Goal: Complete application form: Complete application form

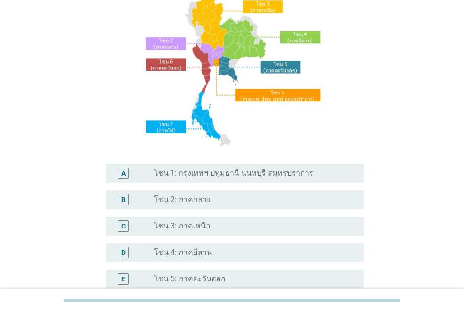
scroll to position [94, 0]
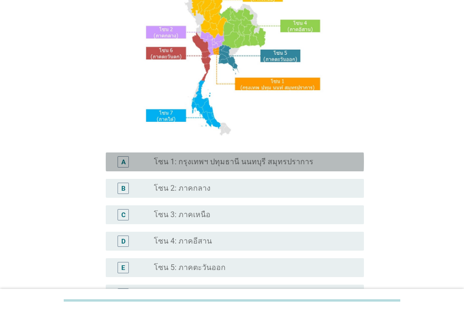
click at [305, 168] on div "A radio_button_unchecked โซน 1: กรุงเทพฯ ปทุมธานี นนทบุรี สมุทรปราการ" at bounding box center [235, 161] width 258 height 19
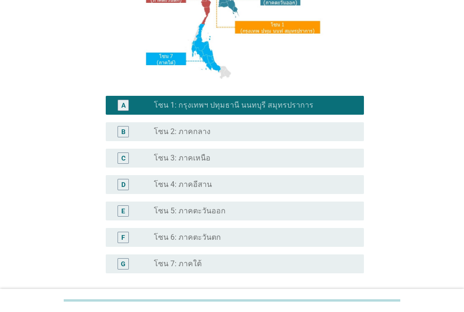
scroll to position [234, 0]
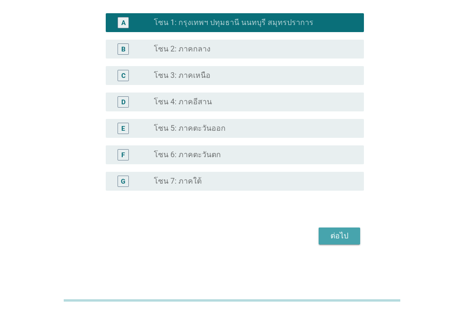
click at [356, 240] on button "ต่อไป" at bounding box center [340, 236] width 42 height 17
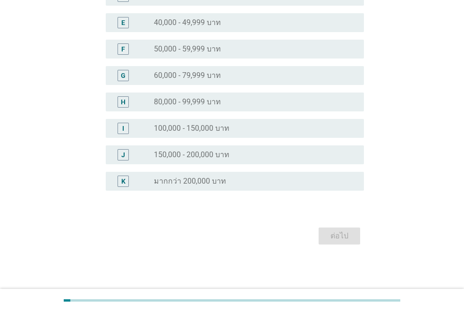
scroll to position [0, 0]
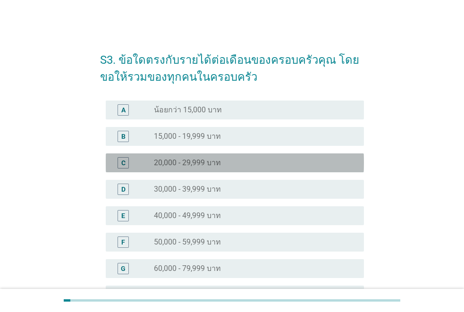
click at [251, 161] on div "radio_button_unchecked 20,000 - 29,999 บาท" at bounding box center [251, 162] width 195 height 9
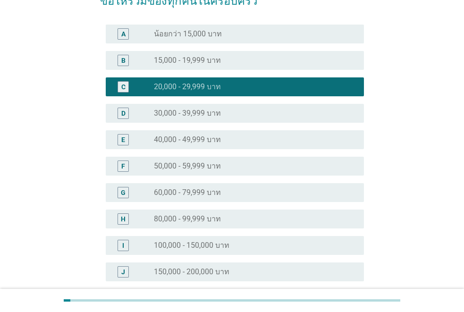
scroll to position [193, 0]
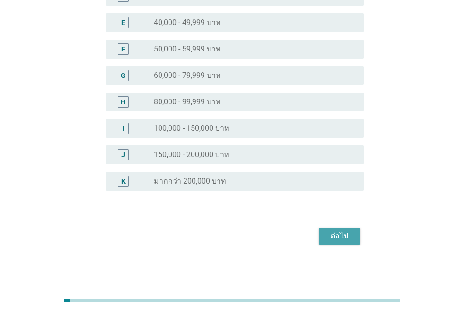
click at [359, 241] on button "ต่อไป" at bounding box center [340, 236] width 42 height 17
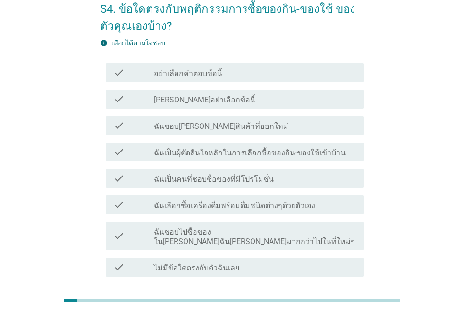
scroll to position [47, 0]
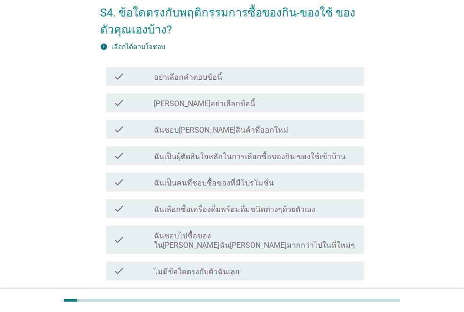
click at [276, 135] on div "check_box_outline_blank ฉันชอบ[PERSON_NAME]สินค้าที่ออกใหม่" at bounding box center [255, 129] width 203 height 11
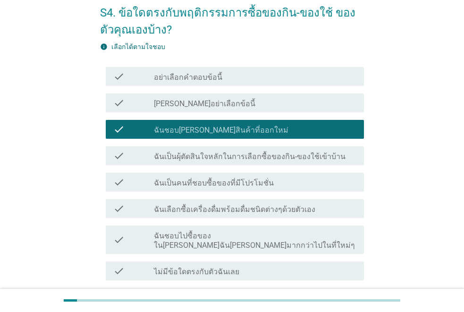
click at [338, 158] on div "check_box_outline_blank ฉันเป็นผุ้ตัดสินใจหลักในการเลือกซื้อของกิน-ของใช้เข้าบ้…" at bounding box center [255, 155] width 203 height 11
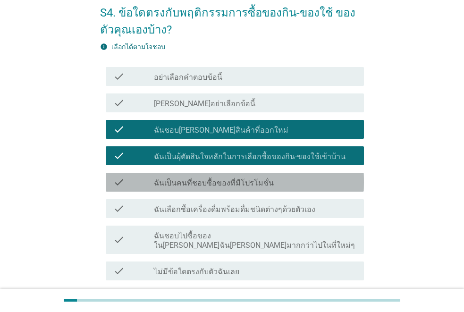
click at [331, 186] on div "check_box_outline_blank ฉันเป็นคนที่ชอบซื้อของที่มีโปรโมชั่น" at bounding box center [255, 182] width 203 height 11
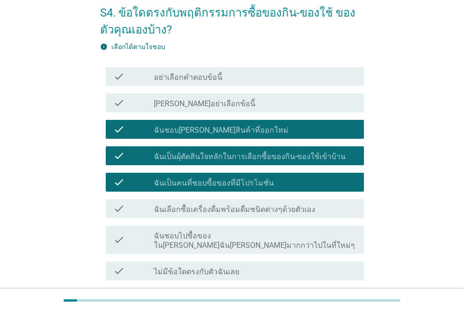
scroll to position [94, 0]
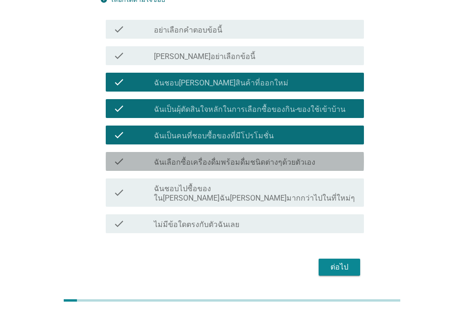
click at [313, 167] on div "check check_box_outline_blank ฉันเลือกซื้อเครื่องดื่มพร้อมดื่มชนิดต่างๆด้วยตัวเ…" at bounding box center [235, 161] width 258 height 19
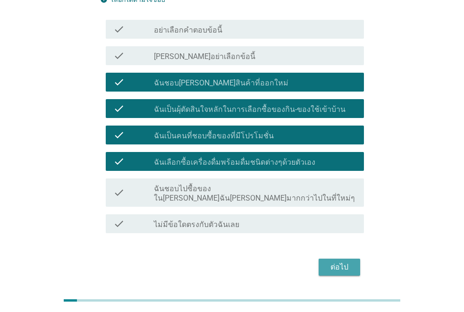
click at [350, 262] on div "ต่อไป" at bounding box center [339, 267] width 26 height 11
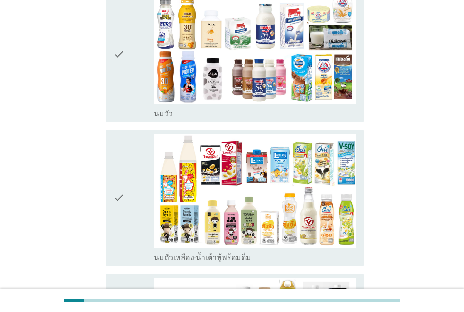
scroll to position [142, 0]
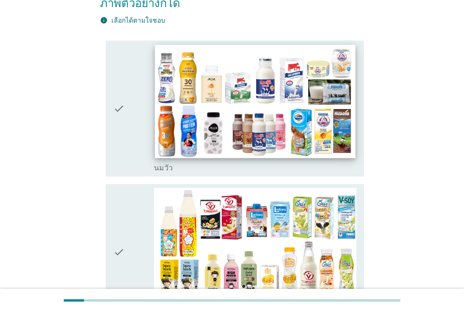
click at [269, 115] on img at bounding box center [255, 101] width 201 height 113
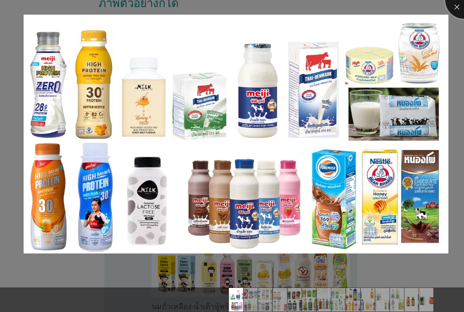
click at [458, 8] on div at bounding box center [464, 0] width 38 height 38
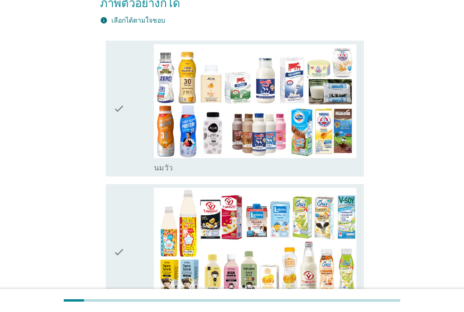
click at [125, 92] on div "check" at bounding box center [133, 108] width 41 height 129
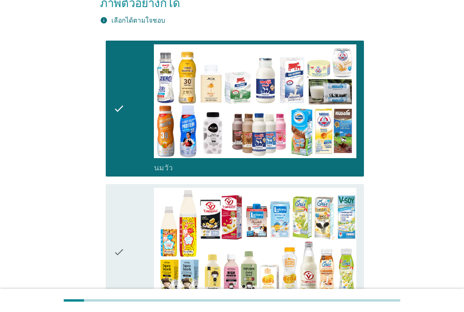
click at [131, 238] on div "check" at bounding box center [133, 252] width 41 height 129
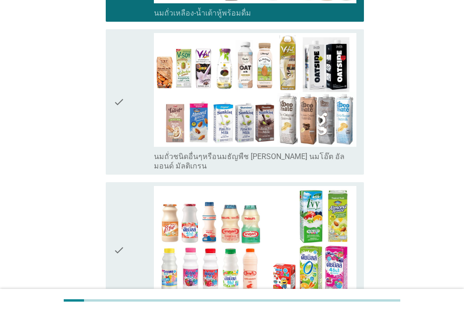
scroll to position [425, 0]
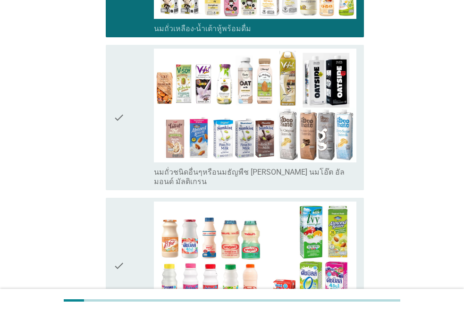
click at [119, 110] on icon "check" at bounding box center [118, 118] width 11 height 138
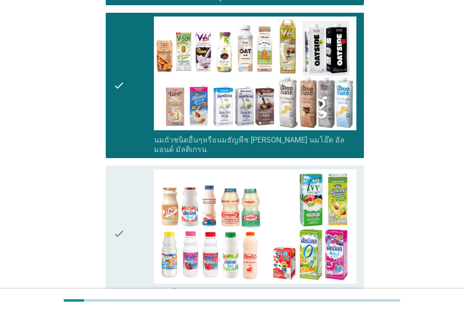
scroll to position [472, 0]
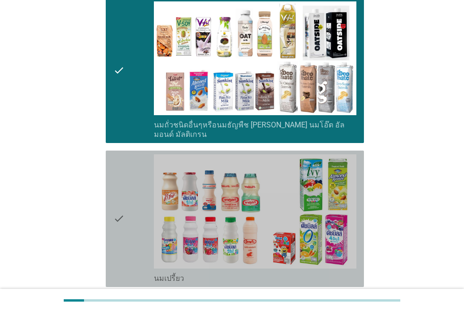
click at [125, 190] on div "check" at bounding box center [133, 218] width 41 height 129
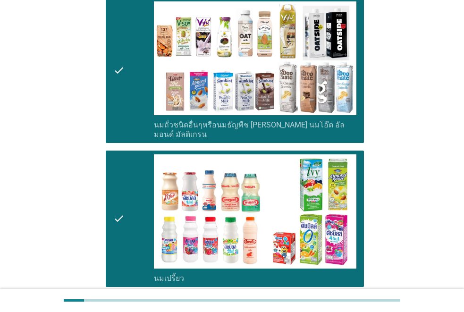
scroll to position [661, 0]
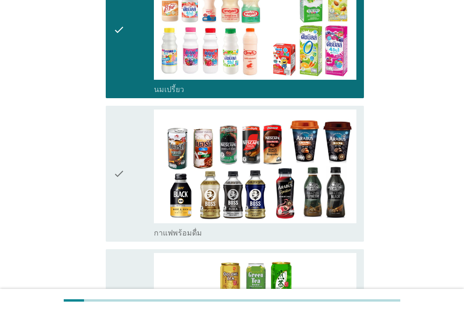
click at [132, 167] on div "check" at bounding box center [133, 174] width 41 height 129
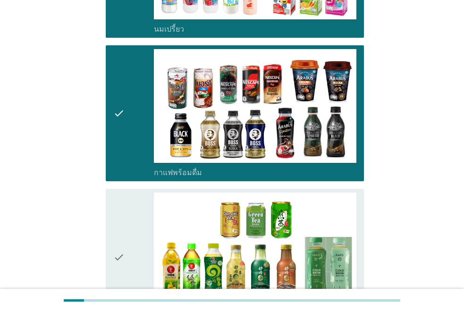
scroll to position [803, 0]
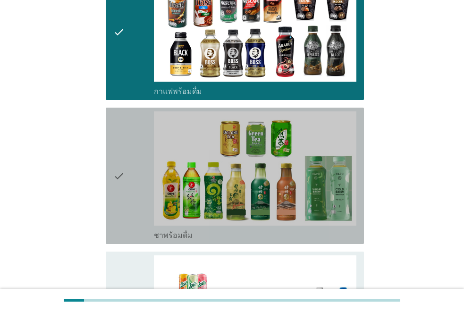
click at [132, 167] on div "check" at bounding box center [133, 175] width 41 height 129
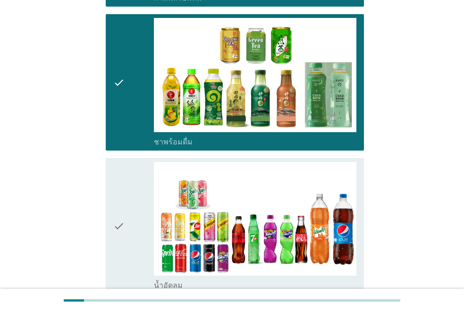
scroll to position [897, 0]
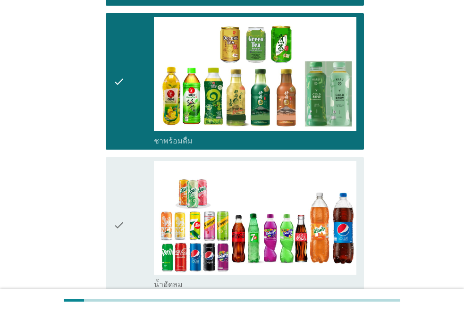
click at [130, 179] on div "check" at bounding box center [133, 225] width 41 height 129
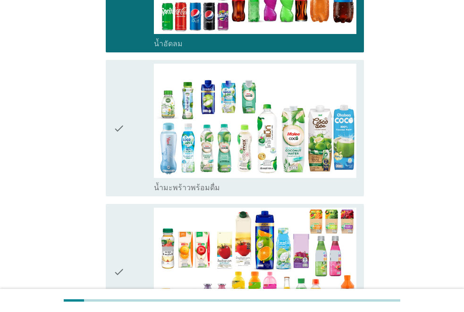
scroll to position [1228, 0]
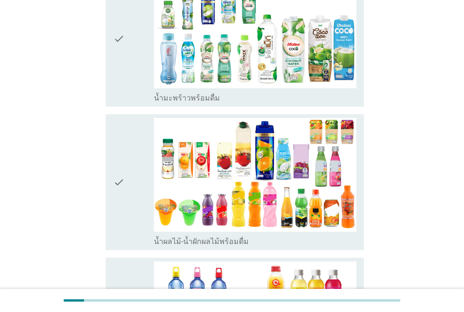
click at [119, 160] on icon "check" at bounding box center [118, 182] width 11 height 129
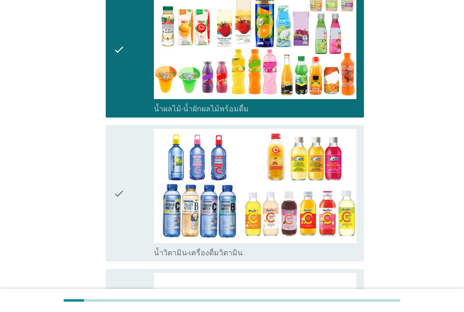
scroll to position [1369, 0]
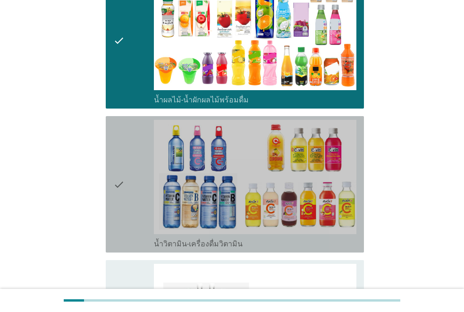
click at [123, 173] on icon "check" at bounding box center [118, 184] width 11 height 129
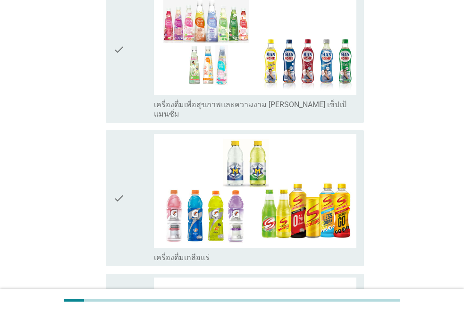
scroll to position [1747, 0]
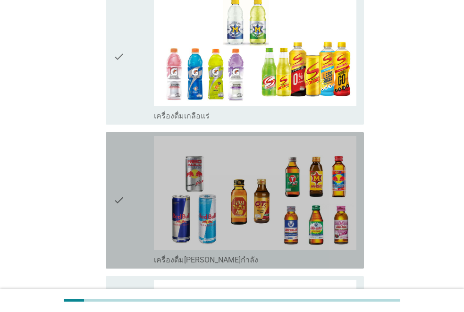
click at [123, 173] on icon "check" at bounding box center [118, 200] width 11 height 129
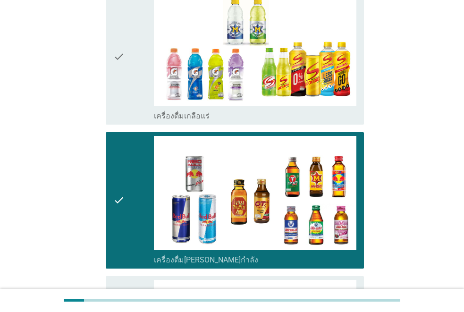
scroll to position [1983, 0]
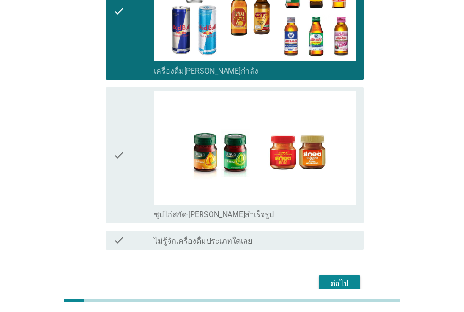
click at [129, 127] on div "check" at bounding box center [133, 155] width 41 height 129
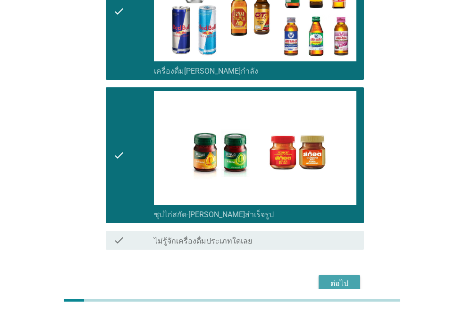
click at [345, 278] on div "ต่อไป" at bounding box center [339, 283] width 26 height 11
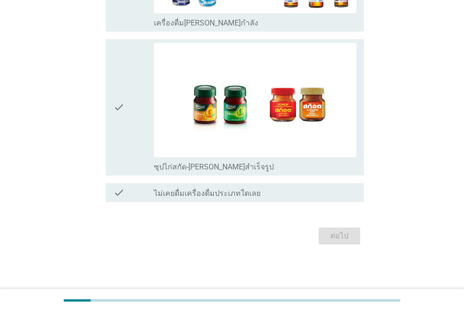
scroll to position [0, 0]
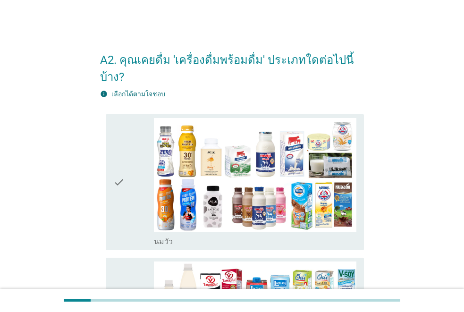
click at [117, 180] on icon "check" at bounding box center [118, 182] width 11 height 129
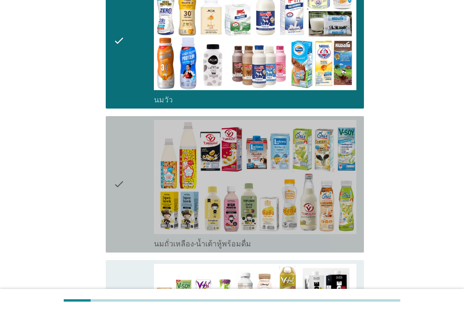
click at [117, 180] on icon "check" at bounding box center [118, 184] width 11 height 129
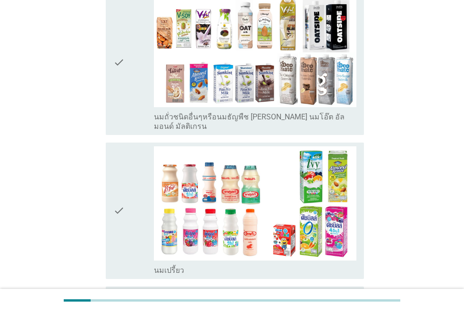
scroll to position [425, 0]
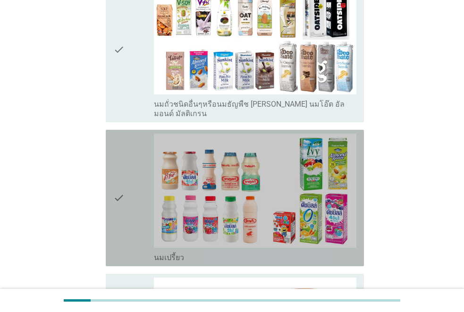
click at [120, 180] on icon "check" at bounding box center [118, 198] width 11 height 129
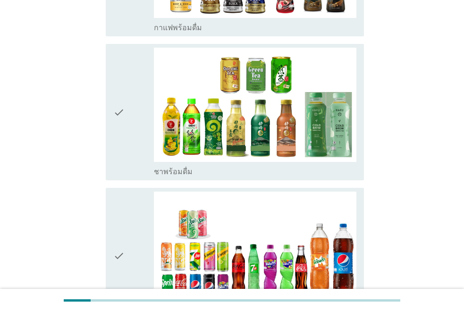
scroll to position [850, 0]
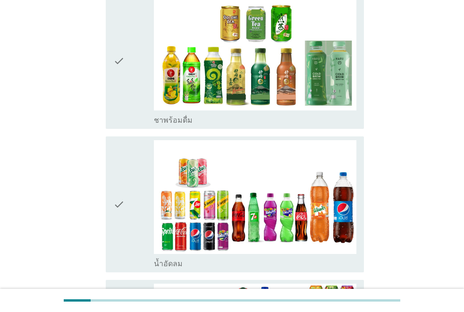
click at [137, 69] on div "check" at bounding box center [133, 60] width 41 height 129
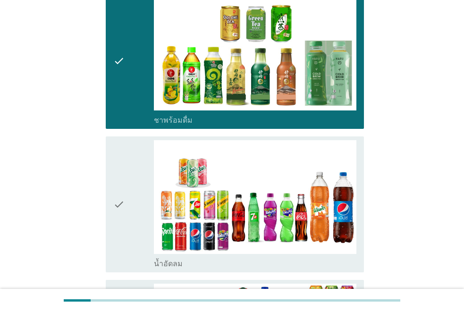
click at [131, 155] on div "check" at bounding box center [133, 204] width 41 height 129
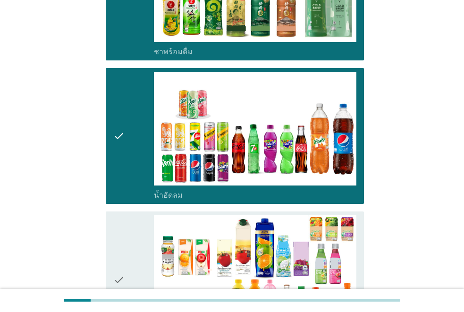
scroll to position [991, 0]
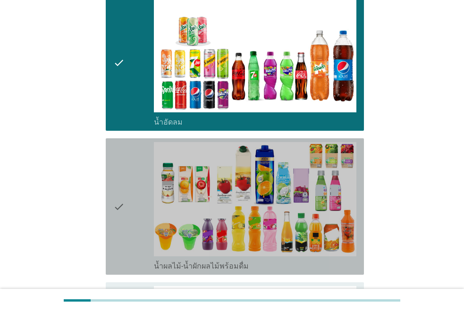
click at [131, 155] on div "check" at bounding box center [133, 206] width 41 height 129
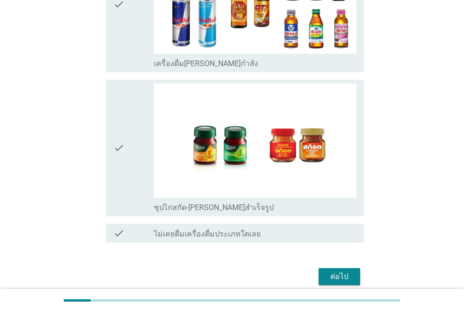
scroll to position [1448, 0]
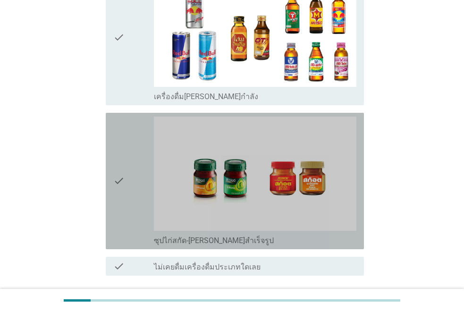
click at [122, 117] on icon "check" at bounding box center [118, 181] width 11 height 129
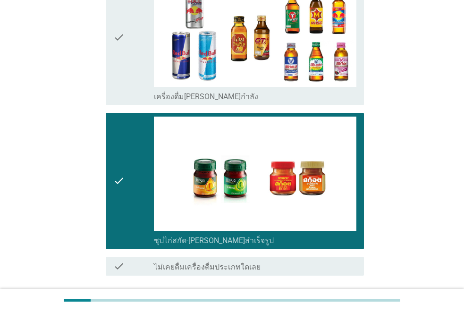
click at [340, 304] on div "ต่อไป" at bounding box center [339, 309] width 26 height 11
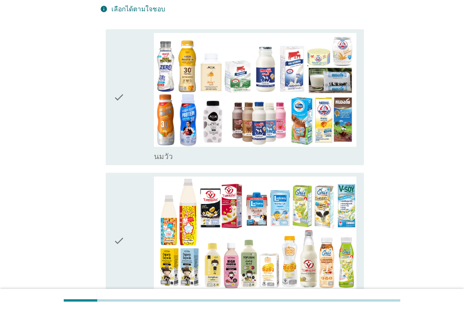
scroll to position [94, 0]
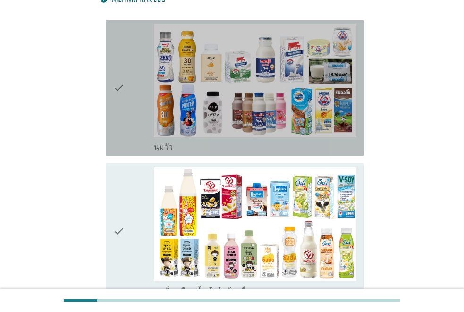
click at [134, 124] on div "check" at bounding box center [133, 88] width 41 height 129
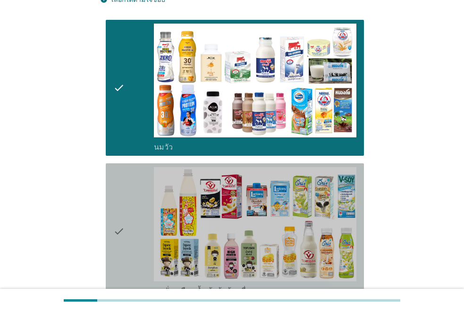
click at [122, 202] on icon "check" at bounding box center [118, 231] width 11 height 129
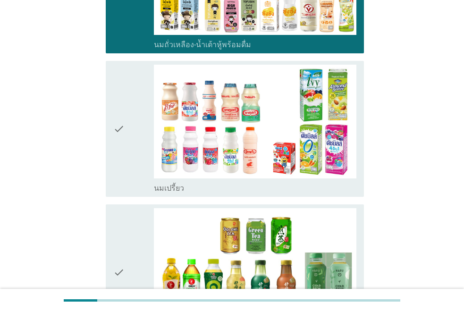
scroll to position [330, 0]
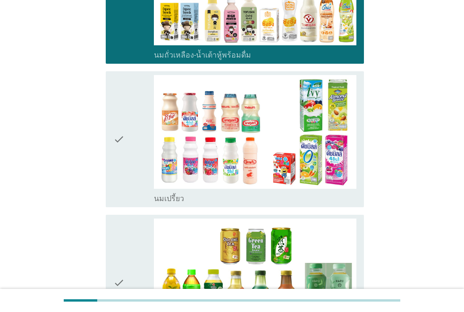
click at [145, 157] on div "check" at bounding box center [133, 139] width 41 height 129
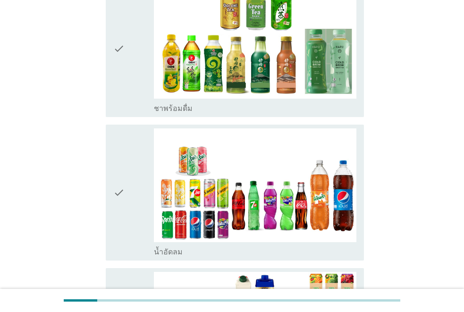
scroll to position [567, 0]
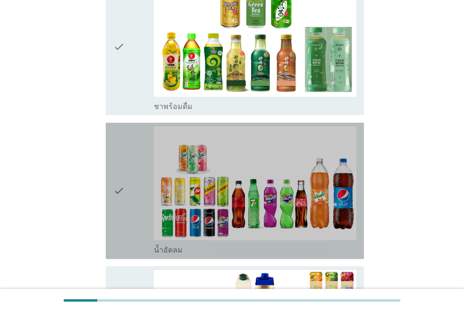
click at [145, 157] on div "check" at bounding box center [133, 191] width 41 height 129
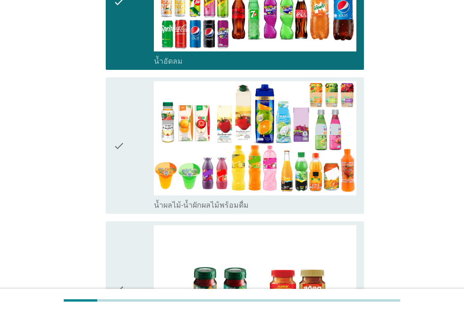
scroll to position [938, 0]
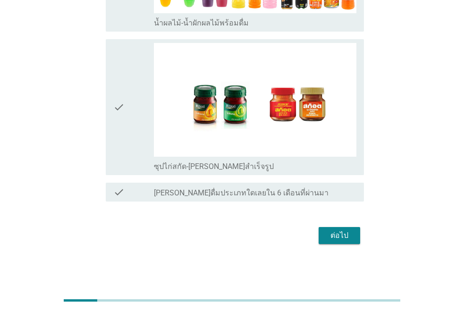
click at [335, 230] on div "ต่อไป" at bounding box center [339, 235] width 26 height 11
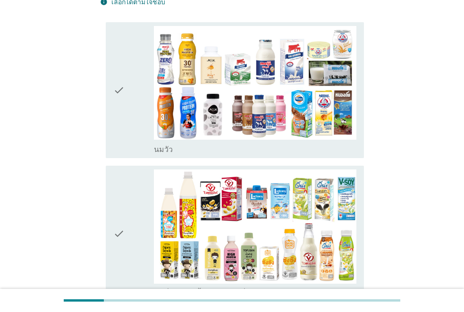
scroll to position [94, 0]
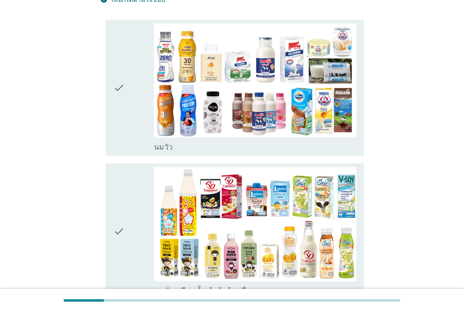
click at [111, 113] on div "check check_box_outline_blank [PERSON_NAME]" at bounding box center [235, 88] width 258 height 136
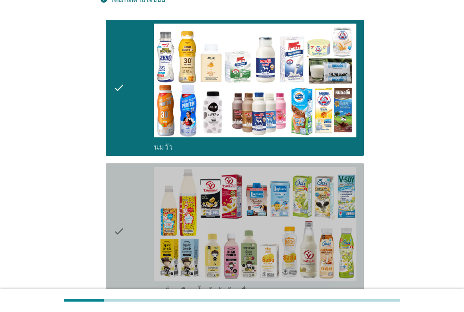
click at [127, 187] on div "check" at bounding box center [133, 231] width 41 height 129
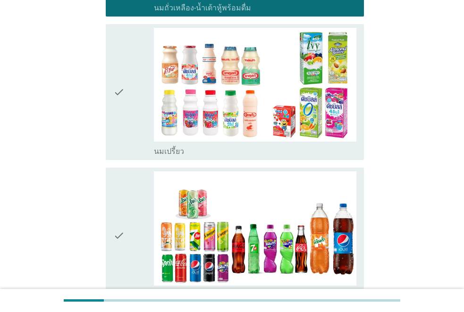
scroll to position [425, 0]
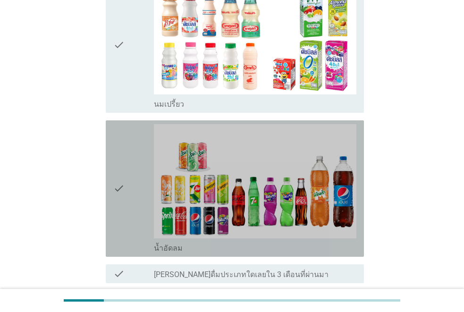
click at [134, 185] on div "check" at bounding box center [133, 188] width 41 height 129
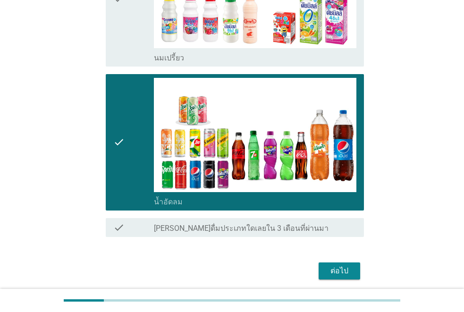
scroll to position [506, 0]
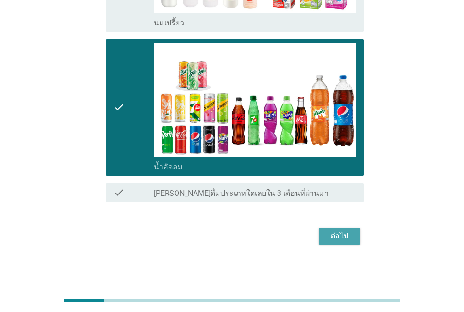
click at [352, 242] on button "ต่อไป" at bounding box center [340, 236] width 42 height 17
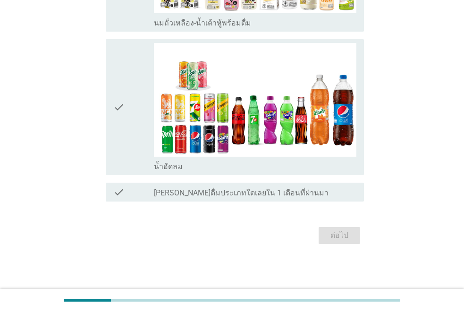
scroll to position [0, 0]
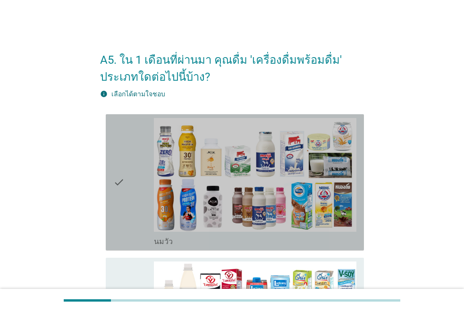
click at [138, 189] on div "check" at bounding box center [133, 182] width 41 height 129
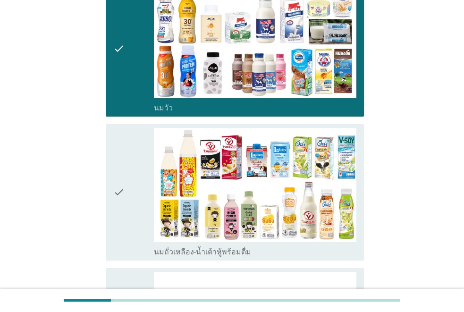
scroll to position [142, 0]
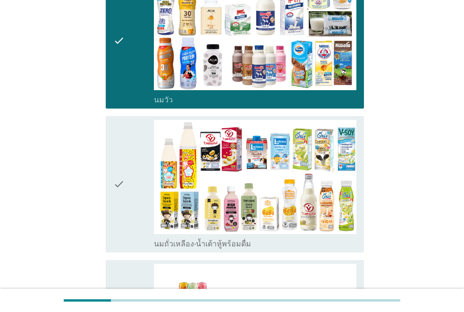
click at [138, 189] on div "check" at bounding box center [133, 184] width 41 height 129
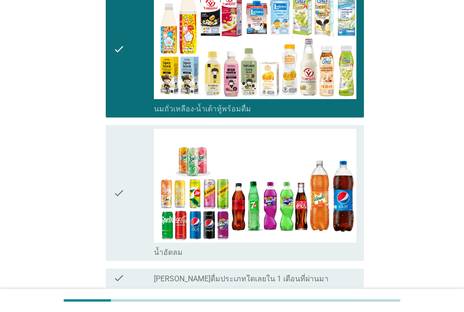
scroll to position [283, 0]
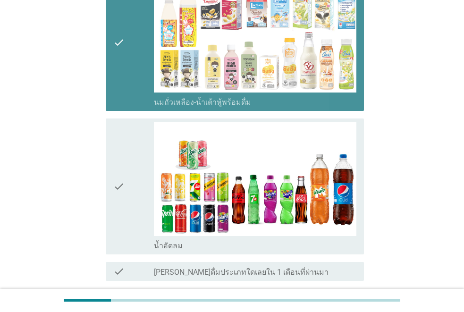
click at [131, 102] on div "check" at bounding box center [133, 42] width 41 height 129
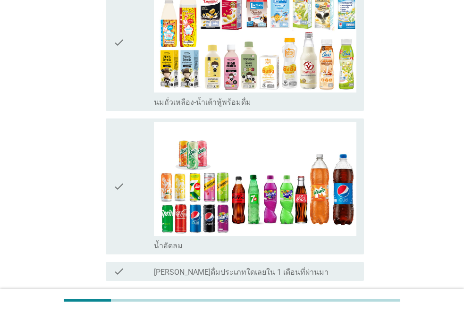
click at [132, 158] on div "check" at bounding box center [133, 186] width 41 height 129
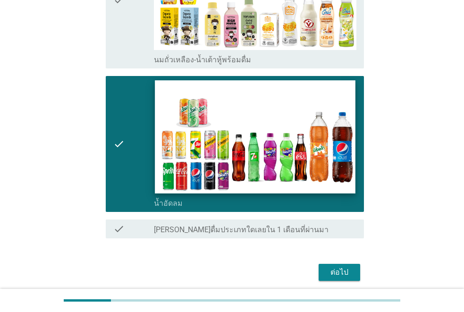
scroll to position [363, 0]
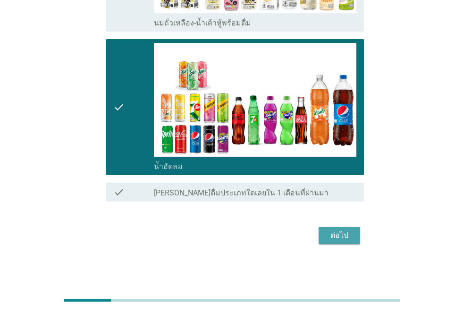
click at [339, 234] on div "ต่อไป" at bounding box center [339, 235] width 26 height 11
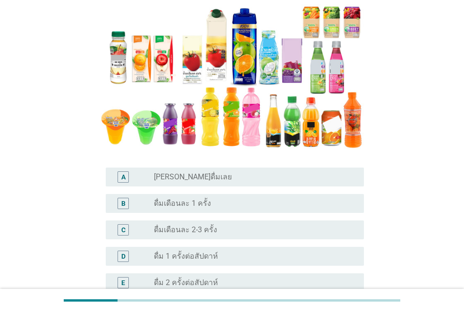
scroll to position [142, 0]
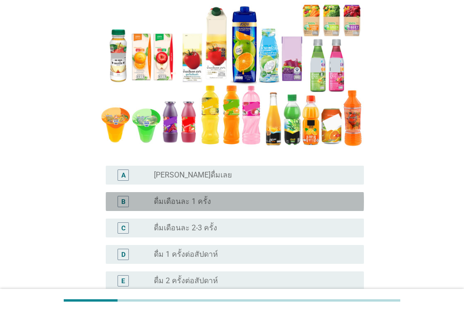
click at [226, 202] on div "radio_button_unchecked ดื่มเดือนละ 1 ครั้ง" at bounding box center [251, 201] width 195 height 9
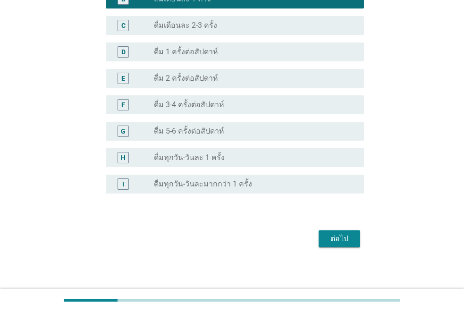
scroll to position [347, 0]
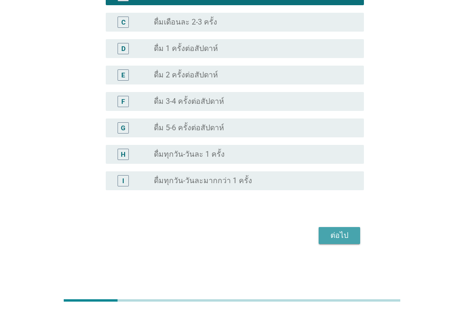
click at [332, 231] on div "ต่อไป" at bounding box center [339, 235] width 26 height 11
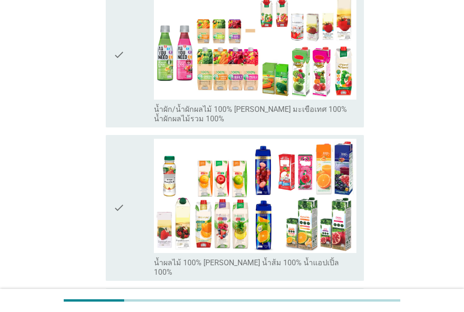
scroll to position [283, 0]
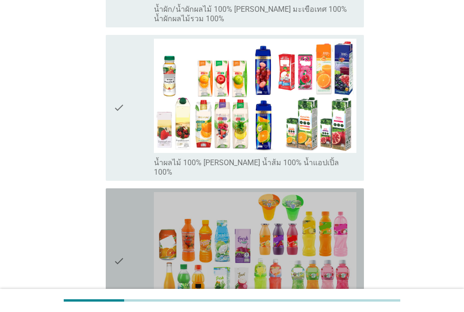
click at [141, 237] on div "check" at bounding box center [133, 261] width 41 height 138
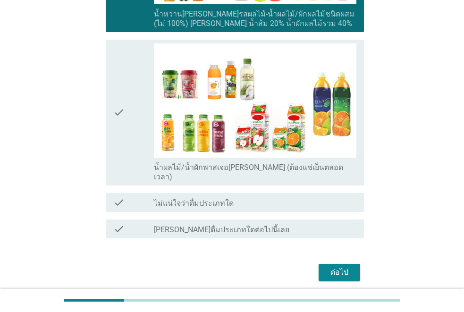
scroll to position [585, 0]
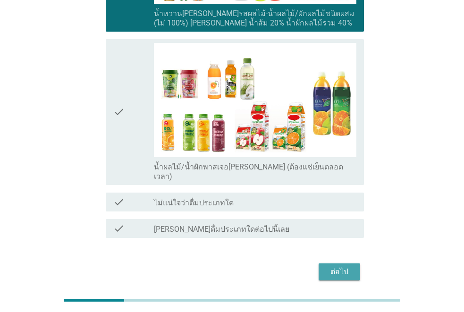
click at [342, 266] on div "ต่อไป" at bounding box center [339, 271] width 26 height 11
